Goal: Task Accomplishment & Management: Use online tool/utility

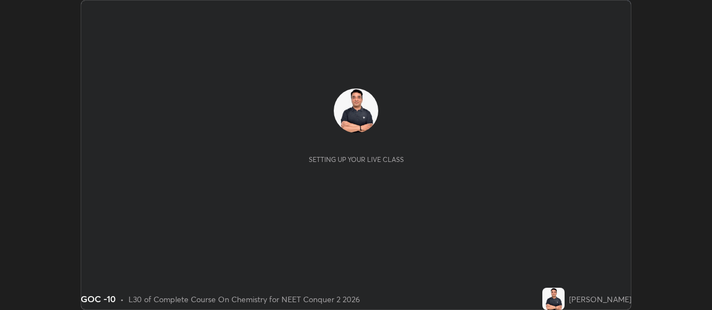
scroll to position [310, 712]
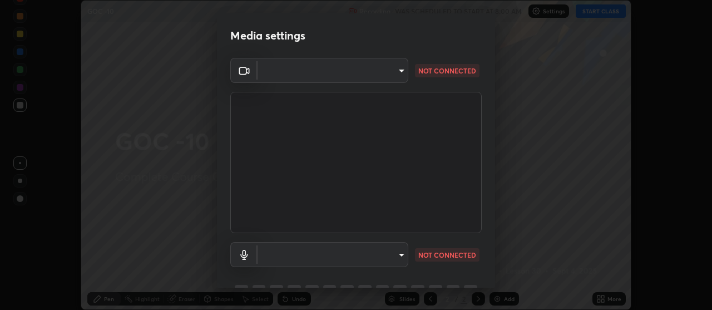
type input "b32c73f9f7383dfd5894755b812e900e91b535440668f828b547b286affdb2a7"
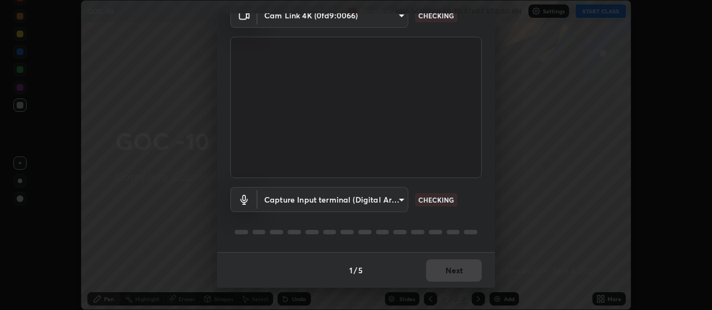
click at [392, 199] on body "Erase all GOC -10 Recording WAS SCHEDULED TO START AT 8:00 AM Settings START CL…" at bounding box center [356, 155] width 712 height 310
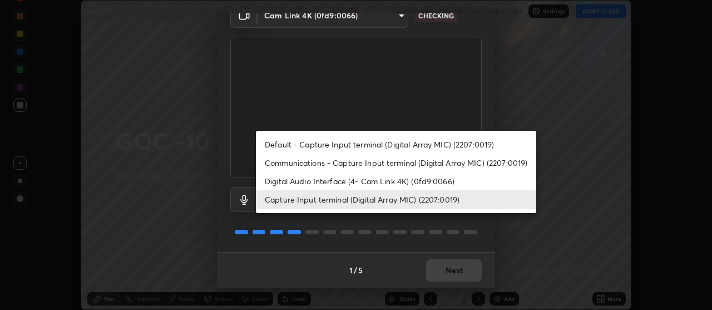
click at [426, 142] on li "Default - Capture Input terminal (Digital Array MIC) (2207:0019)" at bounding box center [396, 144] width 280 height 18
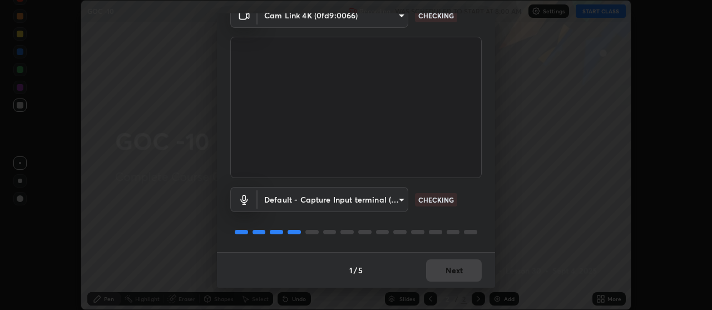
type input "default"
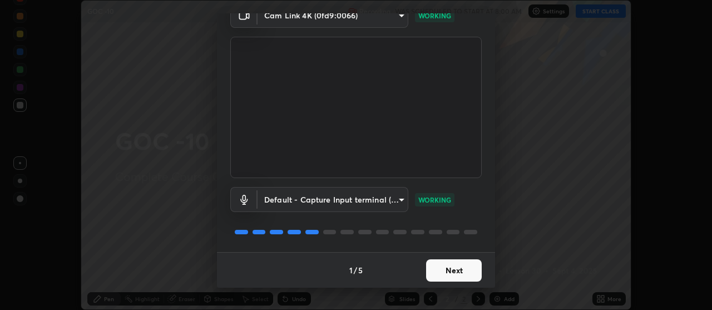
click at [450, 273] on button "Next" at bounding box center [454, 270] width 56 height 22
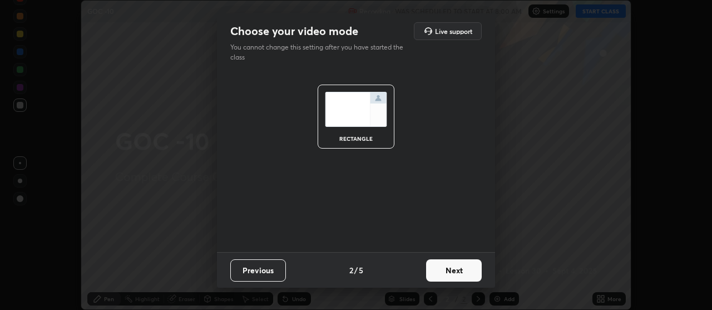
click at [469, 272] on button "Next" at bounding box center [454, 270] width 56 height 22
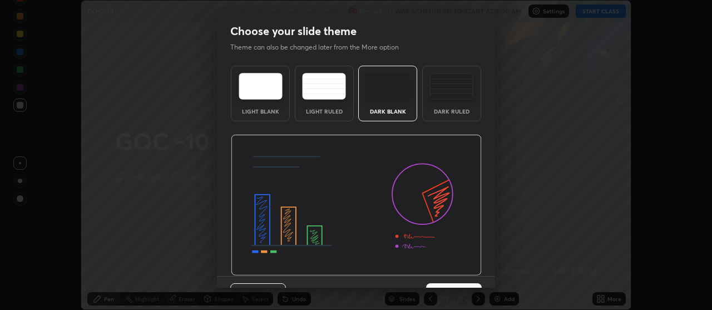
click at [473, 284] on button "Next" at bounding box center [454, 294] width 56 height 22
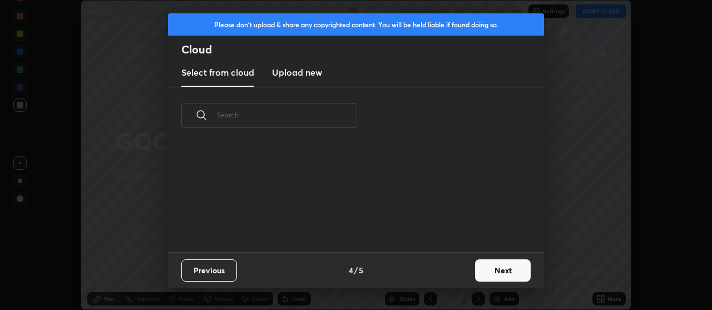
click at [500, 268] on button "Next" at bounding box center [503, 270] width 56 height 22
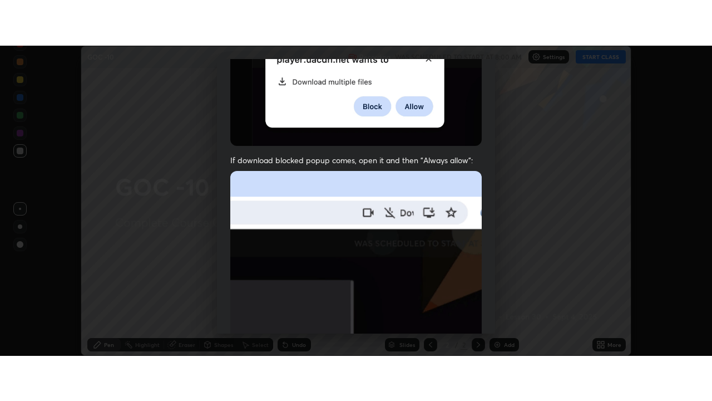
scroll to position [282, 0]
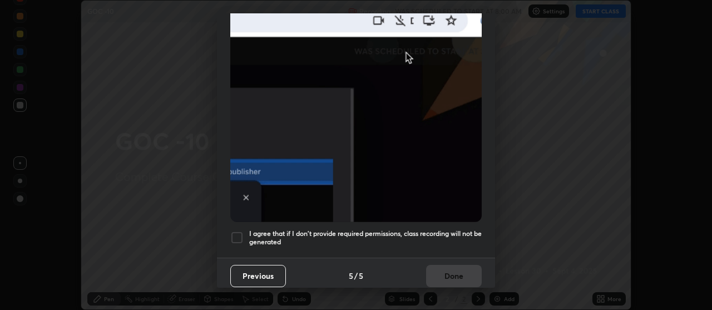
click at [238, 233] on div at bounding box center [236, 237] width 13 height 13
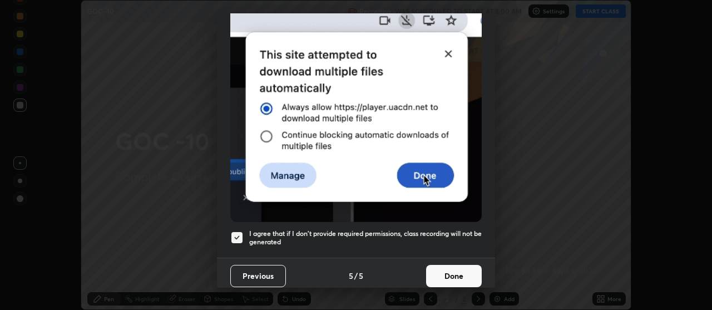
click at [456, 265] on button "Done" at bounding box center [454, 276] width 56 height 22
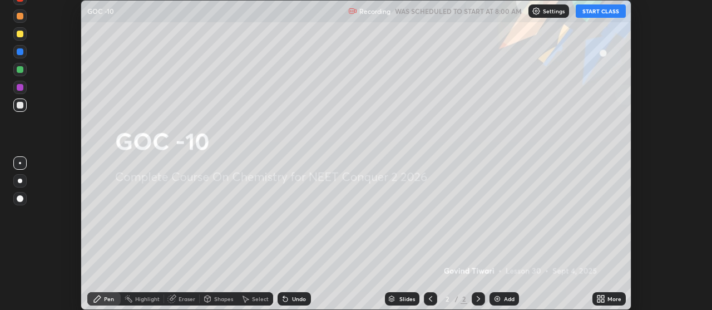
click at [602, 299] on icon at bounding box center [601, 298] width 9 height 9
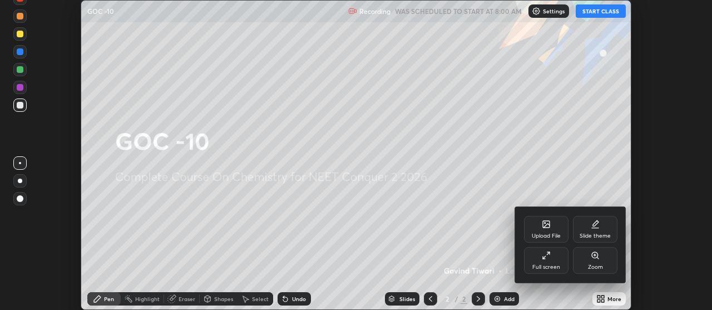
click at [553, 264] on div "Full screen" at bounding box center [547, 267] width 28 height 6
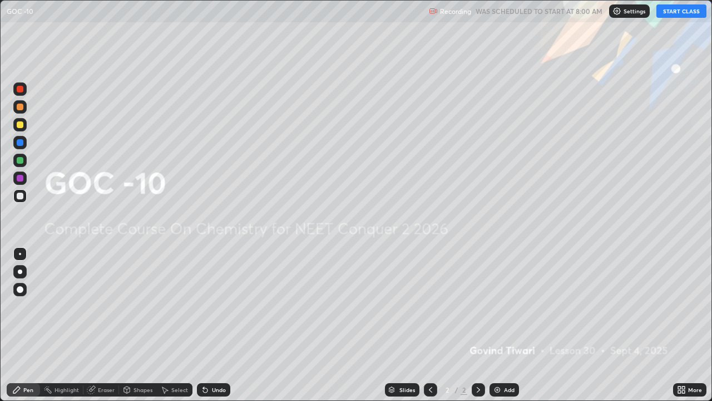
scroll to position [401, 712]
click at [676, 17] on button "START CLASS" at bounding box center [682, 10] width 50 height 13
click at [499, 309] on img at bounding box center [497, 389] width 9 height 9
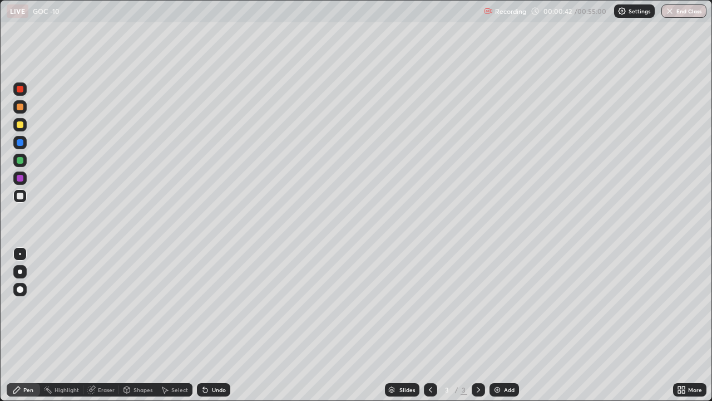
click at [21, 272] on div at bounding box center [20, 271] width 4 height 4
click at [21, 287] on div at bounding box center [20, 289] width 7 height 7
click at [20, 272] on div at bounding box center [20, 271] width 4 height 4
click at [21, 127] on div at bounding box center [20, 124] width 7 height 7
click at [21, 196] on div at bounding box center [20, 196] width 7 height 7
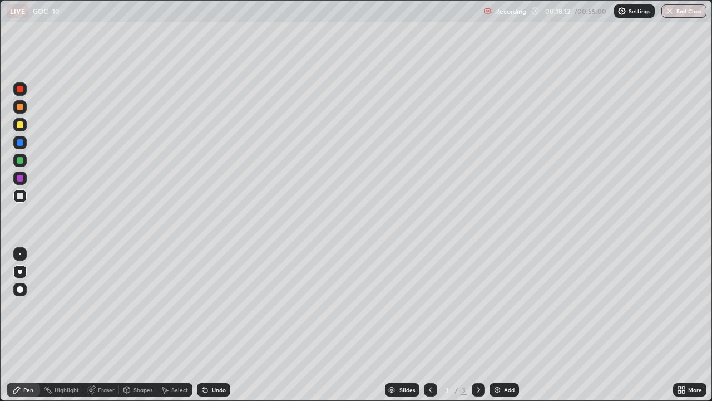
click at [496, 309] on img at bounding box center [497, 389] width 9 height 9
click at [20, 125] on div at bounding box center [20, 124] width 7 height 7
click at [493, 309] on img at bounding box center [497, 389] width 9 height 9
click at [19, 198] on div at bounding box center [20, 196] width 7 height 7
click at [18, 160] on div at bounding box center [20, 160] width 7 height 7
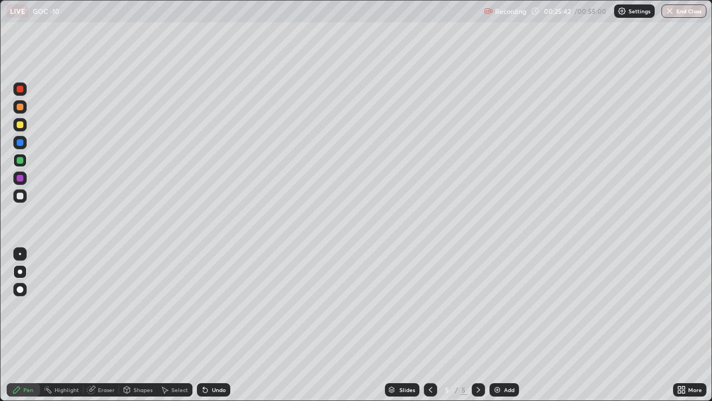
click at [104, 309] on div "Eraser" at bounding box center [106, 390] width 17 height 6
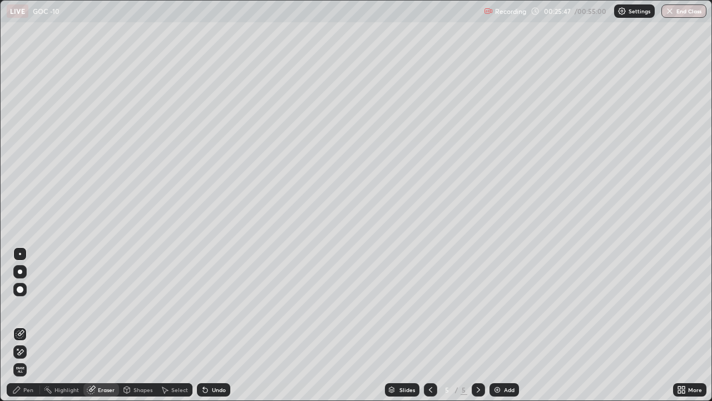
click at [23, 309] on div "Pen" at bounding box center [23, 389] width 33 height 13
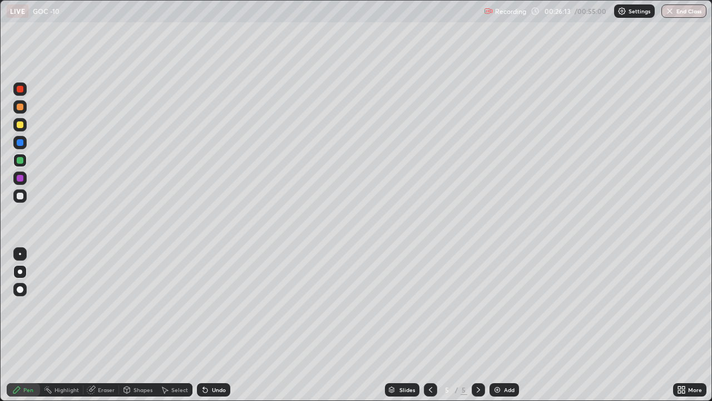
click at [21, 126] on div at bounding box center [20, 124] width 7 height 7
click at [19, 161] on div at bounding box center [20, 160] width 7 height 7
click at [106, 309] on div "Eraser" at bounding box center [106, 390] width 17 height 6
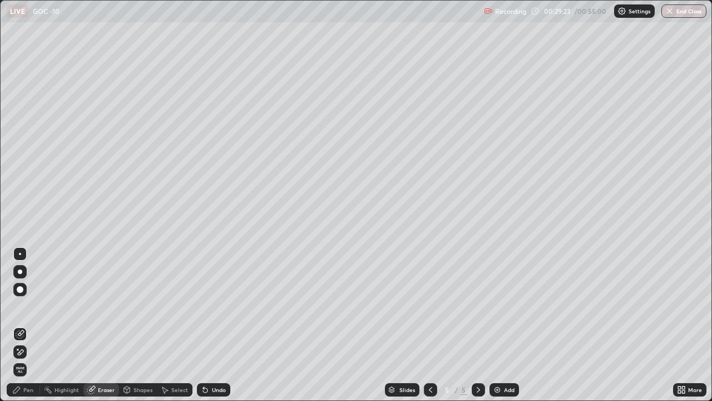
click at [24, 309] on div "Pen" at bounding box center [28, 390] width 10 height 6
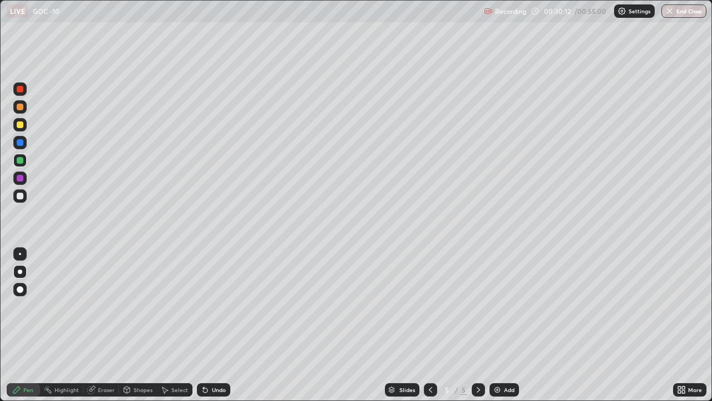
click at [495, 309] on img at bounding box center [497, 389] width 9 height 9
click at [21, 126] on div at bounding box center [20, 124] width 7 height 7
click at [22, 196] on div at bounding box center [20, 196] width 7 height 7
click at [20, 254] on div at bounding box center [20, 254] width 2 height 2
click at [21, 125] on div at bounding box center [20, 124] width 7 height 7
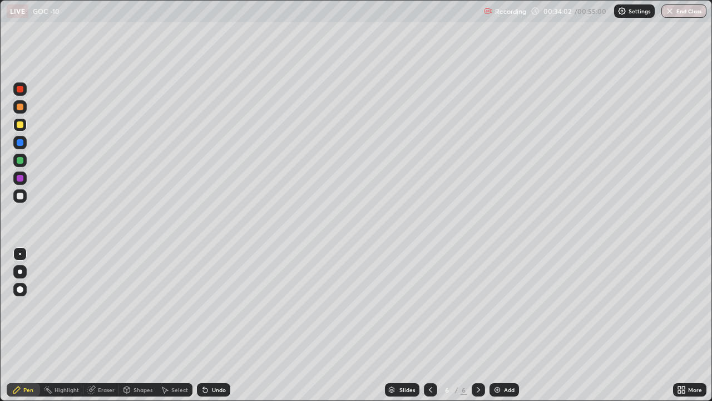
click at [19, 196] on div at bounding box center [20, 196] width 7 height 7
click at [504, 309] on div "Add" at bounding box center [509, 390] width 11 height 6
click at [20, 271] on div at bounding box center [20, 271] width 4 height 4
click at [20, 161] on div at bounding box center [20, 160] width 7 height 7
click at [19, 194] on div at bounding box center [20, 196] width 7 height 7
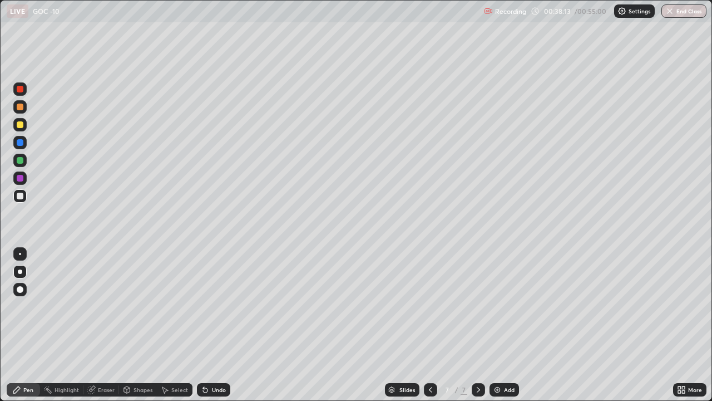
click at [430, 309] on icon at bounding box center [430, 389] width 9 height 9
click at [476, 309] on icon at bounding box center [478, 389] width 9 height 9
click at [430, 309] on icon at bounding box center [430, 389] width 9 height 9
click at [477, 309] on icon at bounding box center [478, 389] width 9 height 9
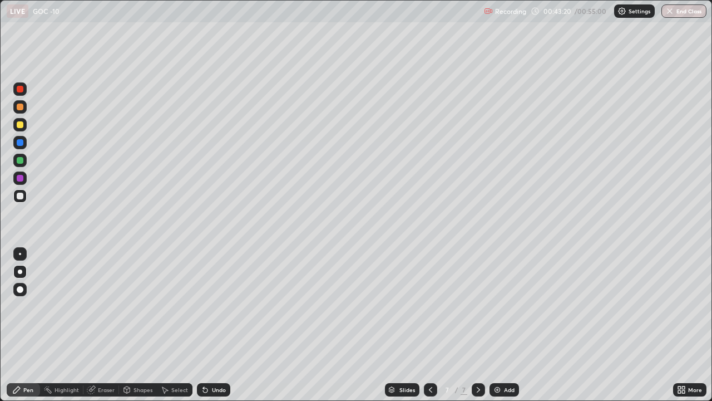
click at [497, 309] on img at bounding box center [497, 389] width 9 height 9
click at [19, 161] on div at bounding box center [20, 160] width 7 height 7
click at [20, 198] on div at bounding box center [20, 196] width 7 height 7
click at [95, 309] on div "Eraser" at bounding box center [101, 389] width 36 height 13
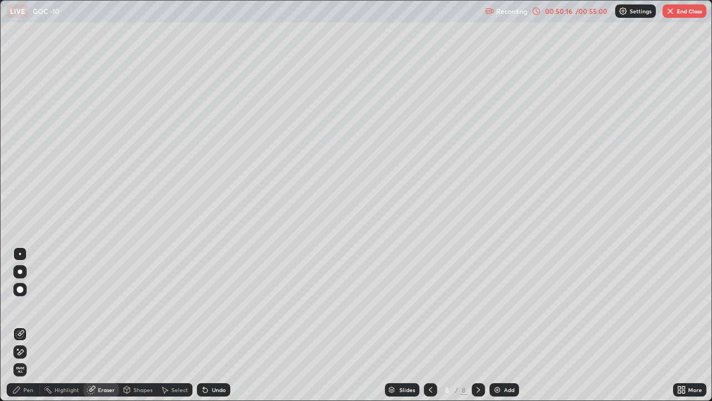
click at [24, 309] on div "Pen" at bounding box center [23, 389] width 33 height 13
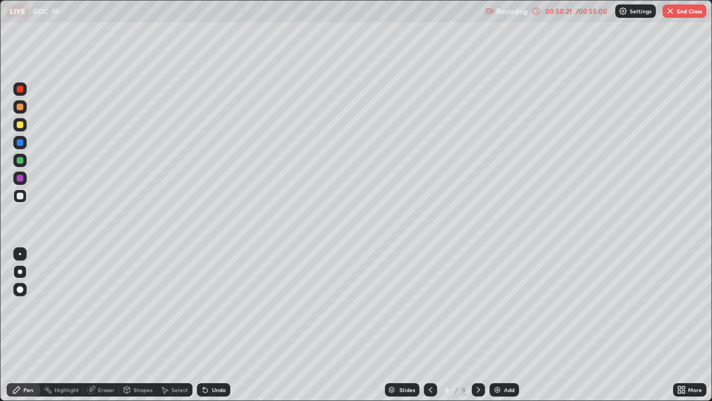
click at [18, 158] on div at bounding box center [20, 160] width 7 height 7
click at [495, 309] on img at bounding box center [497, 389] width 9 height 9
click at [23, 194] on div at bounding box center [20, 196] width 7 height 7
click at [429, 309] on icon at bounding box center [430, 389] width 9 height 9
click at [476, 309] on icon at bounding box center [478, 389] width 9 height 9
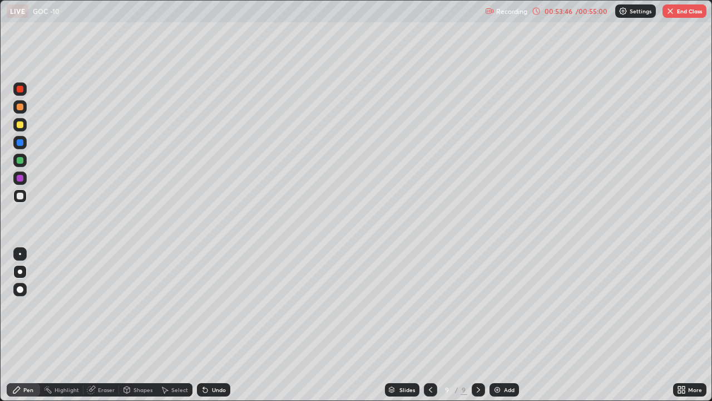
click at [20, 124] on div at bounding box center [20, 124] width 7 height 7
click at [19, 196] on div at bounding box center [20, 196] width 7 height 7
click at [19, 165] on div at bounding box center [19, 160] width 13 height 13
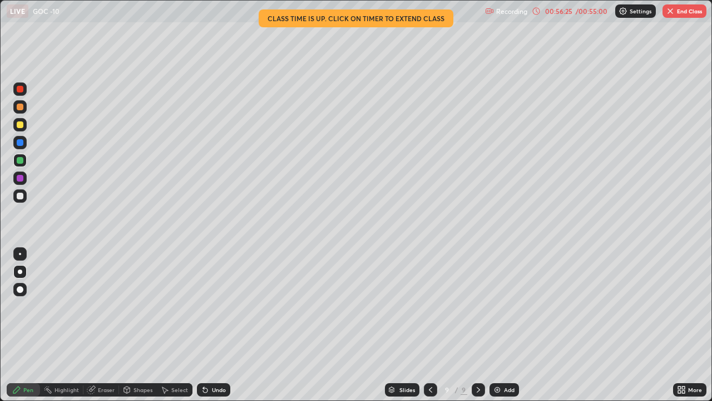
click at [497, 309] on img at bounding box center [497, 389] width 9 height 9
click at [22, 199] on div at bounding box center [20, 196] width 7 height 7
click at [19, 160] on div at bounding box center [20, 160] width 7 height 7
click at [20, 125] on div at bounding box center [20, 124] width 7 height 7
click at [24, 195] on div at bounding box center [19, 195] width 13 height 13
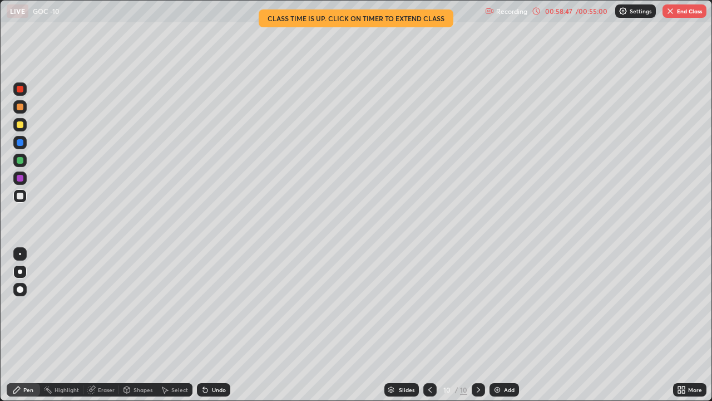
click at [15, 162] on div at bounding box center [19, 160] width 13 height 13
click at [683, 15] on button "End Class" at bounding box center [685, 10] width 44 height 13
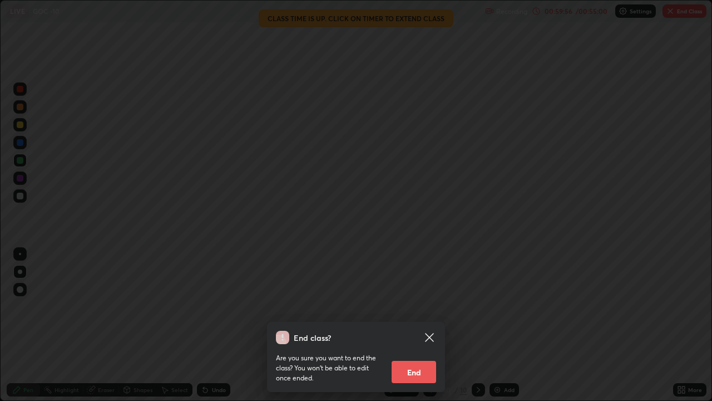
click at [413, 309] on button "End" at bounding box center [414, 372] width 45 height 22
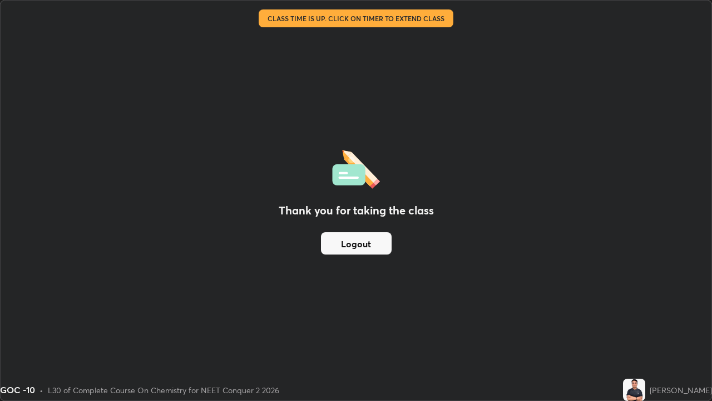
click at [354, 243] on button "Logout" at bounding box center [356, 243] width 71 height 22
click at [357, 241] on button "Logout" at bounding box center [356, 243] width 71 height 22
